Goal: Navigation & Orientation: Go to known website

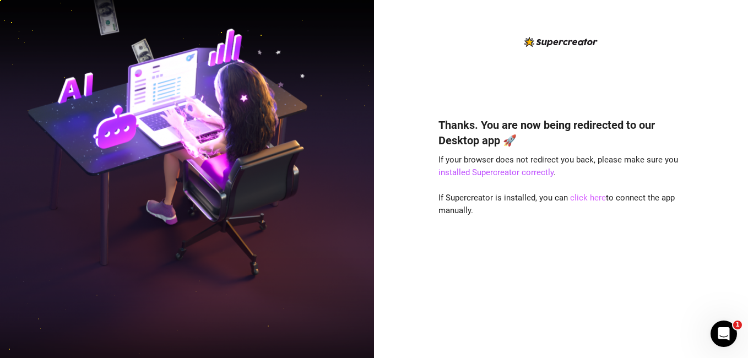
click at [582, 198] on link "click here" at bounding box center [588, 198] width 36 height 10
